Goal: Task Accomplishment & Management: Use online tool/utility

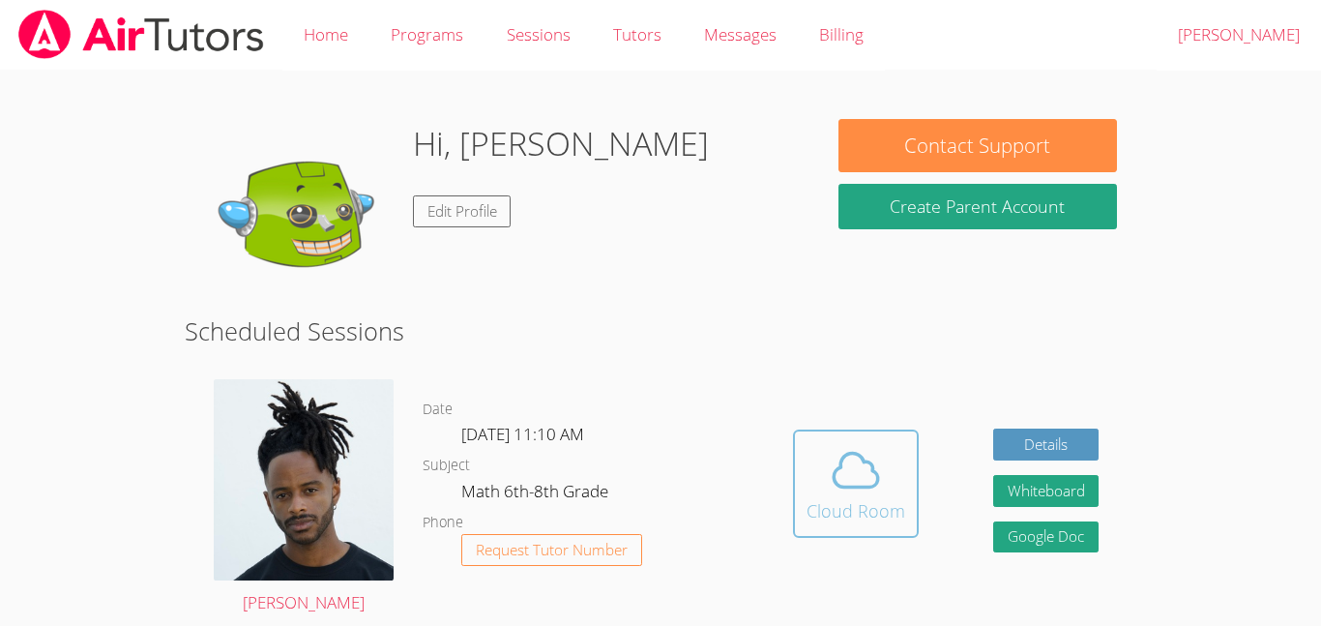
click at [852, 490] on icon at bounding box center [856, 470] width 54 height 54
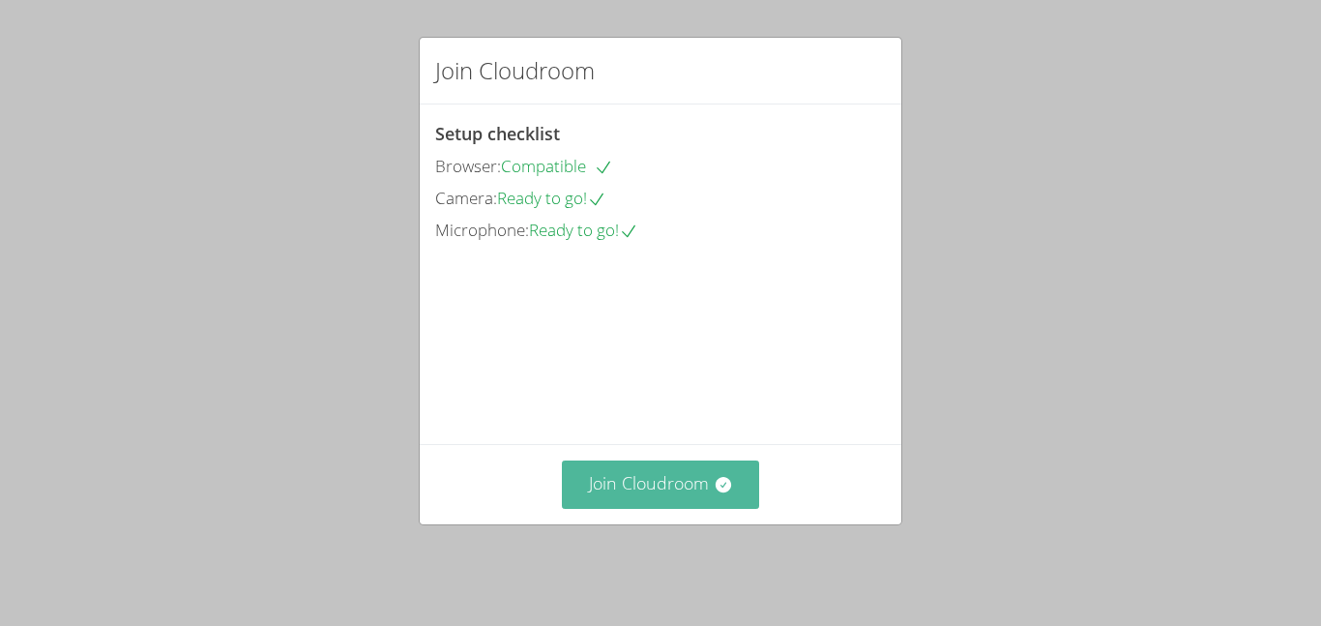
click at [719, 490] on icon at bounding box center [722, 484] width 15 height 15
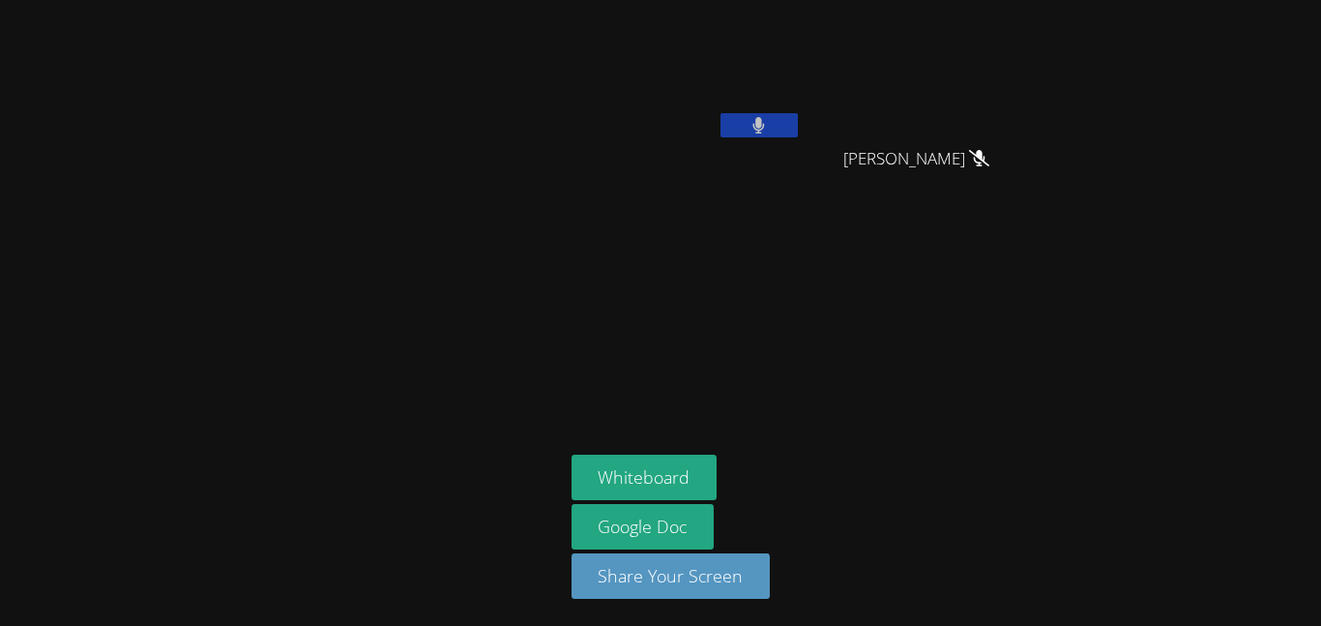
click at [766, 115] on button at bounding box center [759, 125] width 77 height 24
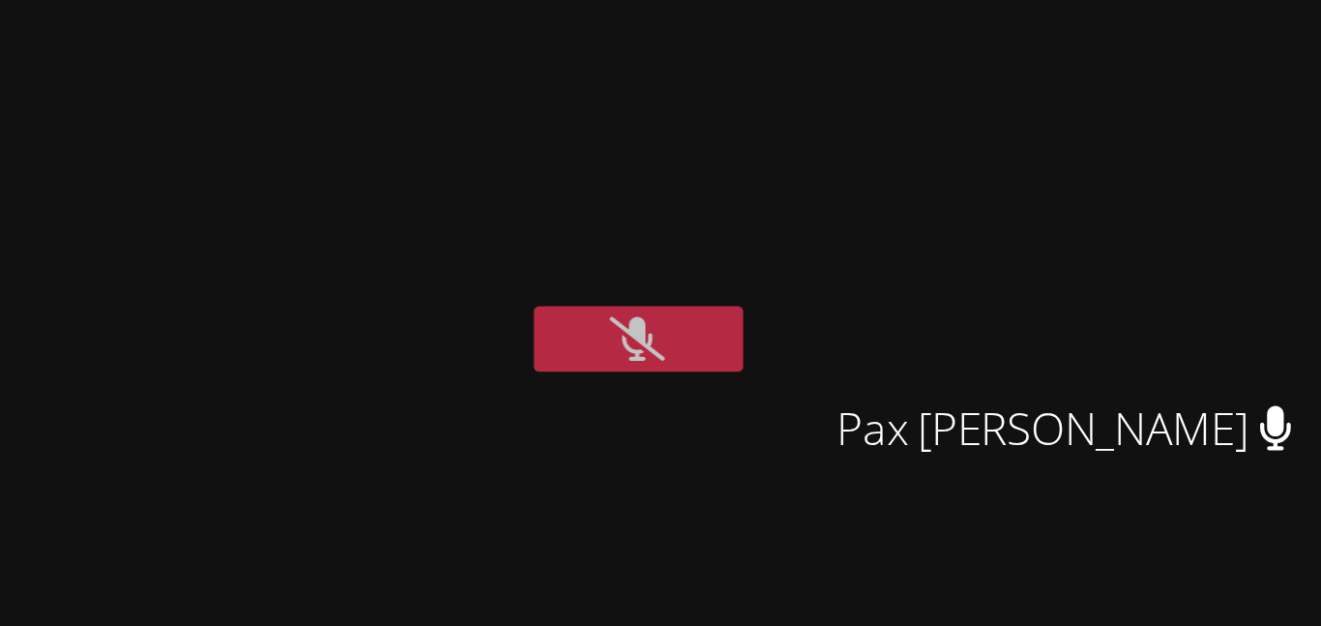
click at [899, 25] on video at bounding box center [783, 73] width 230 height 130
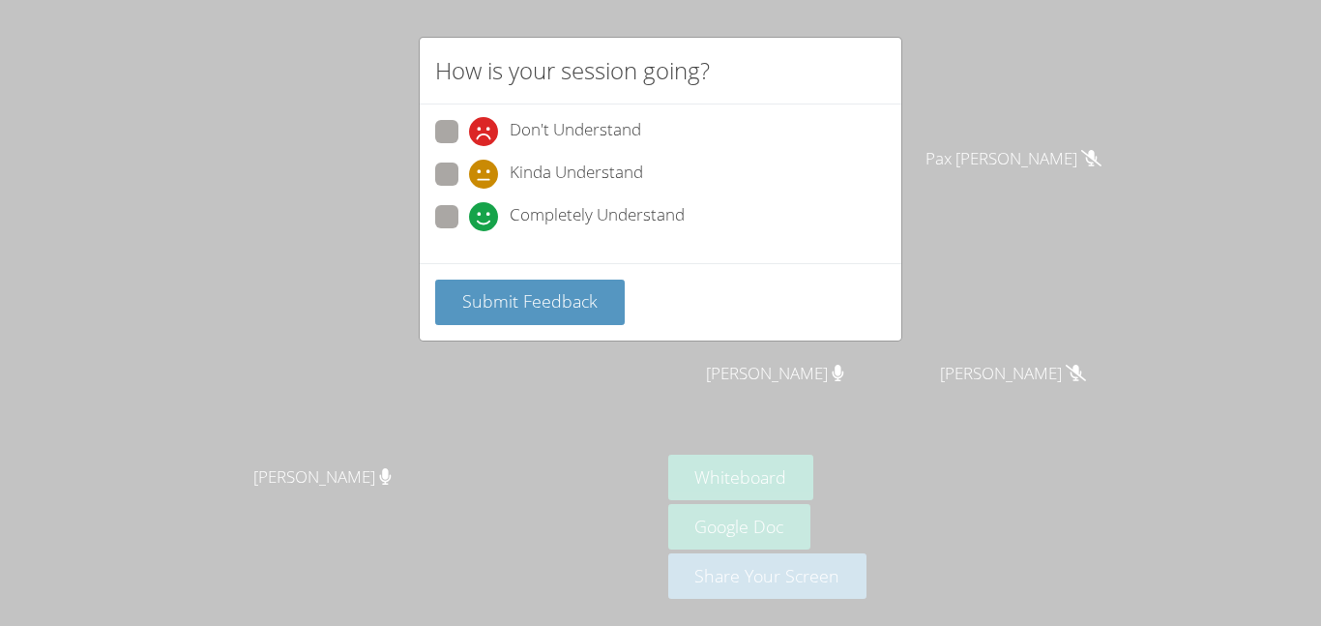
click at [664, 202] on span "Completely Understand" at bounding box center [597, 216] width 175 height 29
click at [486, 205] on input "Completely Understand" at bounding box center [477, 213] width 16 height 16
radio input "true"
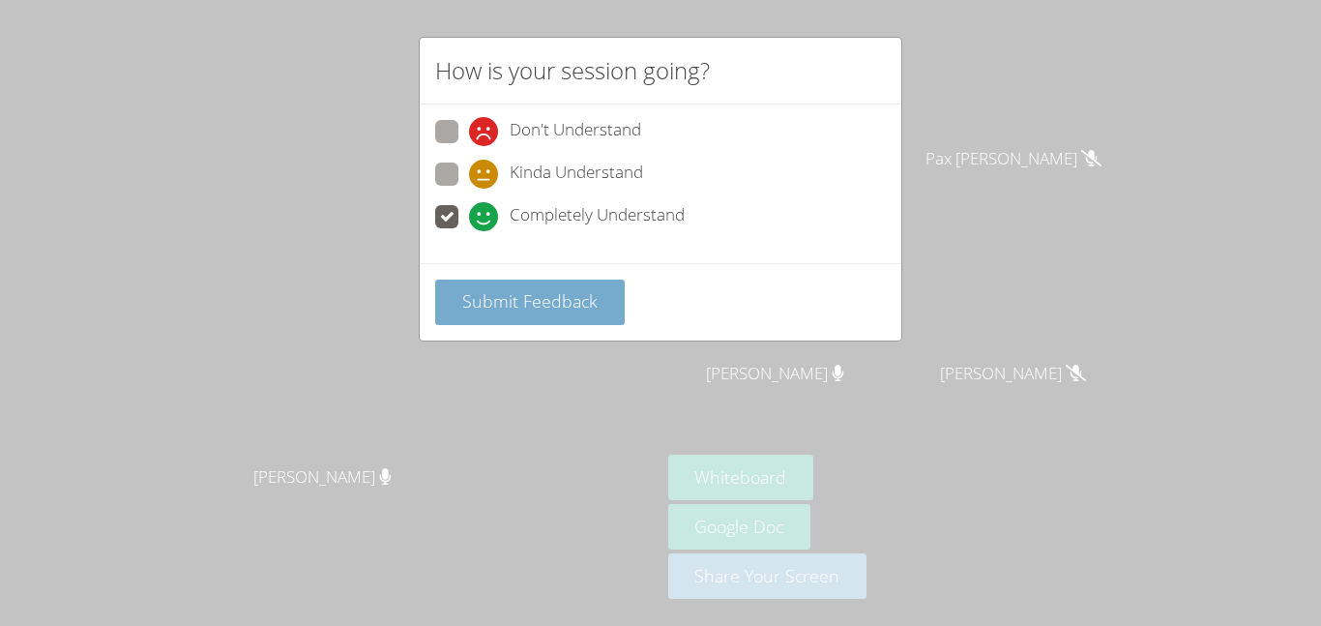
click at [488, 294] on span "Submit Feedback" at bounding box center [529, 300] width 135 height 23
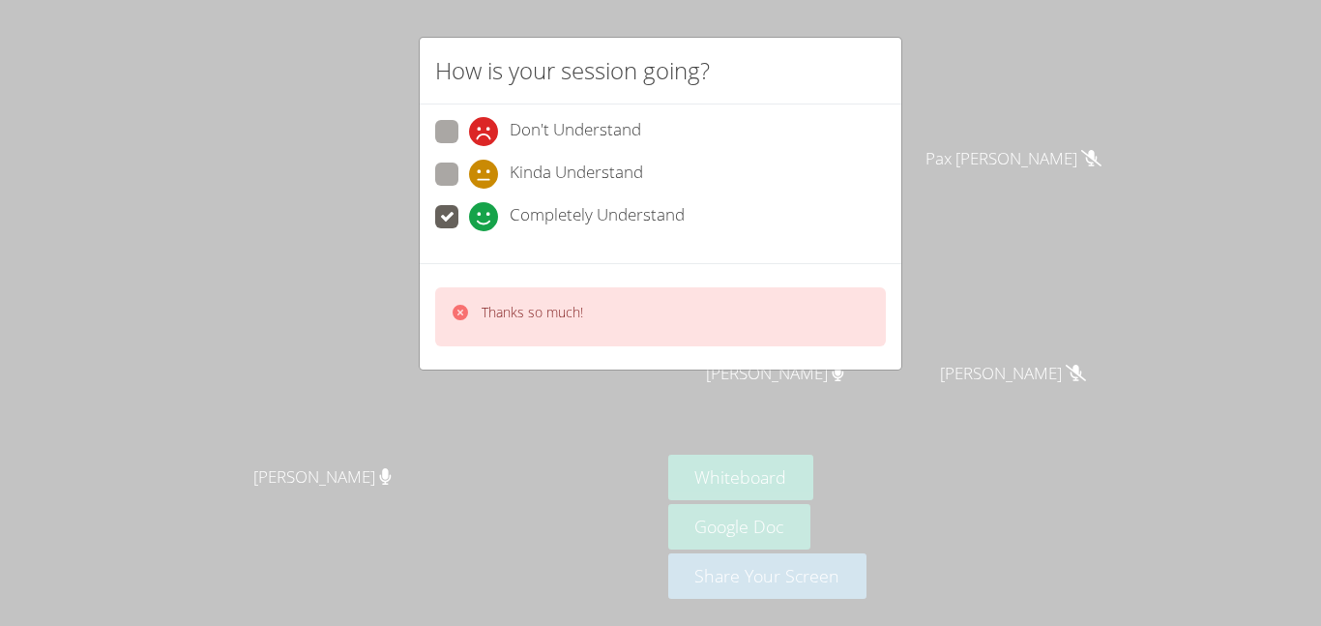
click at [488, 294] on div "Thanks so much!" at bounding box center [660, 316] width 451 height 59
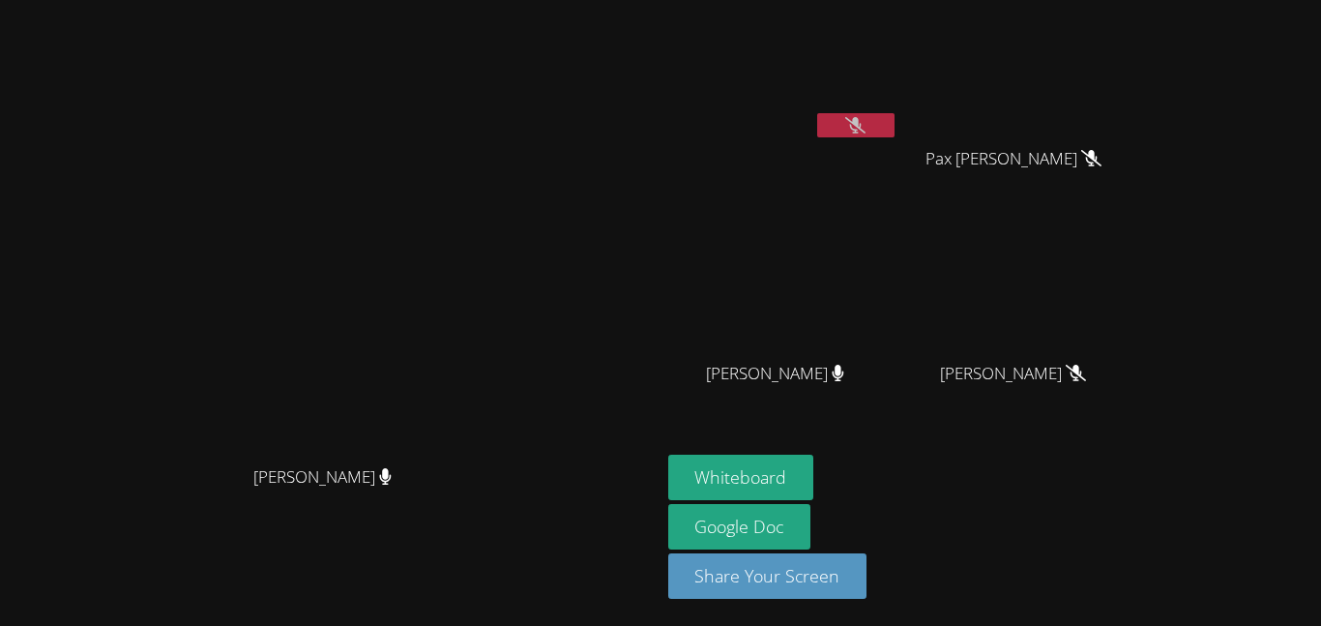
drag, startPoint x: 1038, startPoint y: 375, endPoint x: 1076, endPoint y: 373, distance: 37.8
click at [1076, 373] on div "[PERSON_NAME] Pax [PERSON_NAME] Pax [PERSON_NAME] [PERSON_NAME] [PERSON_NAME] […" at bounding box center [902, 219] width 468 height 422
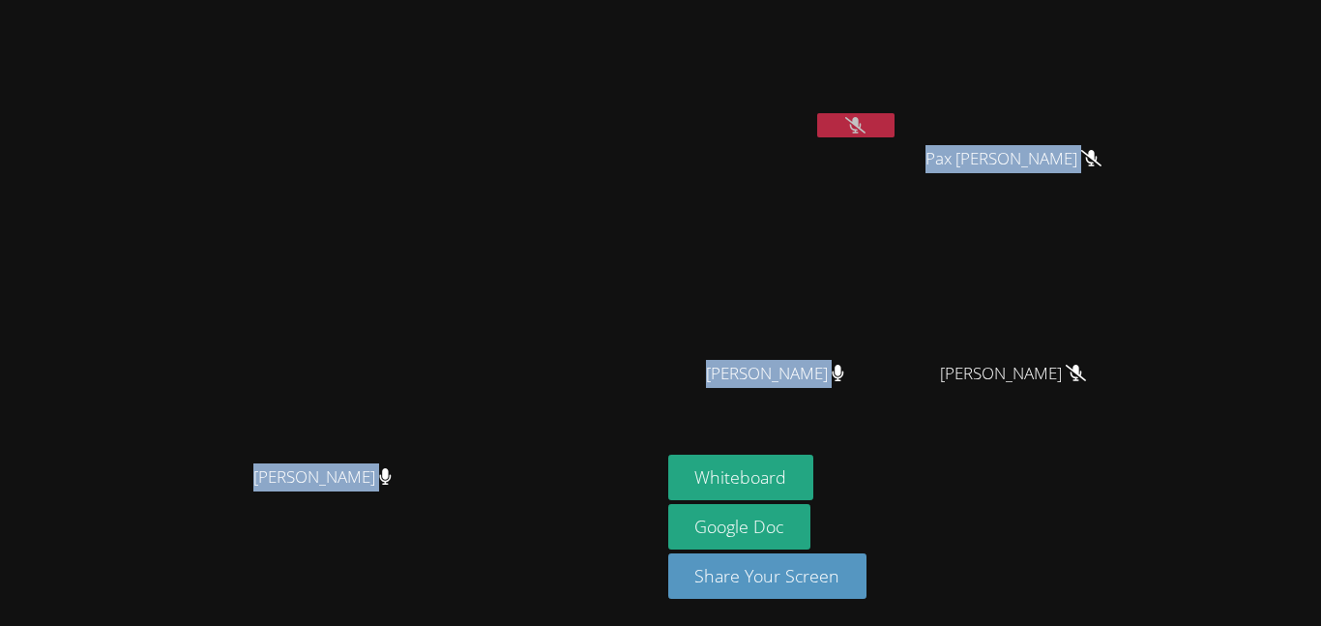
drag, startPoint x: 1076, startPoint y: 373, endPoint x: 781, endPoint y: 355, distance: 295.6
click at [781, 355] on div "[PERSON_NAME] [PERSON_NAME] [PERSON_NAME] Pax [PERSON_NAME] Pax [PERSON_NAME] […" at bounding box center [660, 313] width 1321 height 626
click at [1093, 404] on div "[PERSON_NAME]" at bounding box center [1021, 390] width 230 height 77
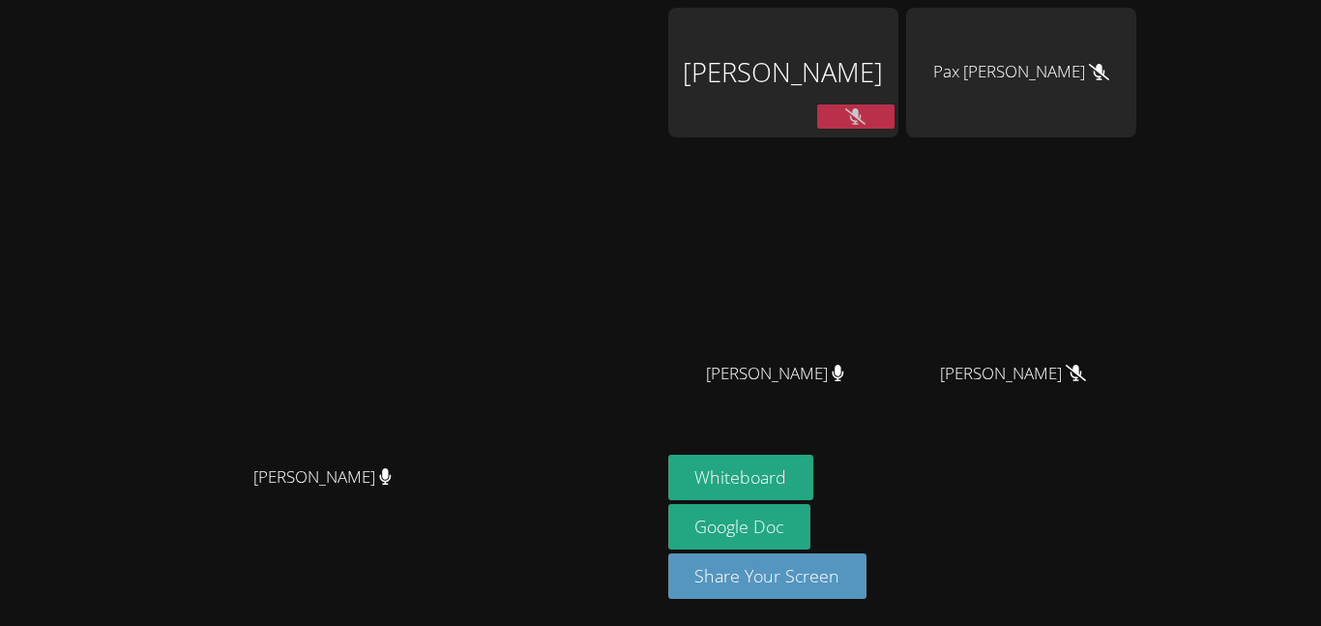
click at [475, 125] on video at bounding box center [330, 274] width 290 height 363
